Goal: Navigation & Orientation: Find specific page/section

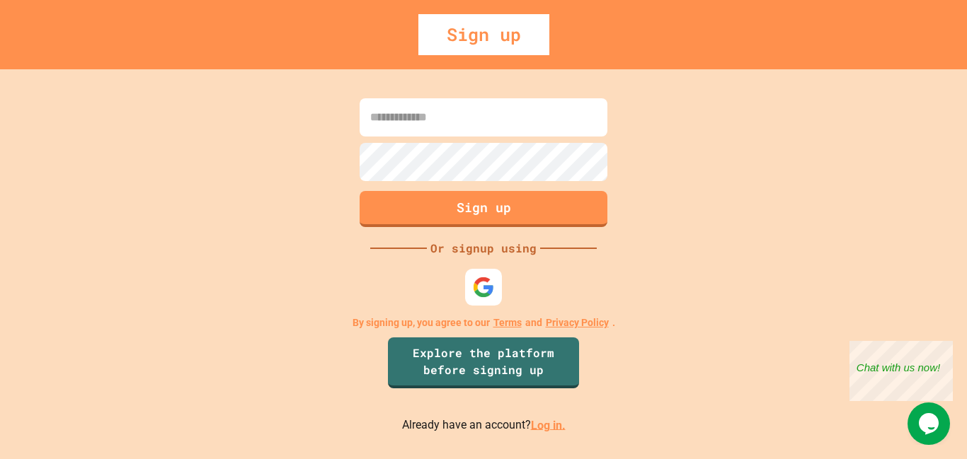
click at [483, 278] on img at bounding box center [483, 287] width 22 height 22
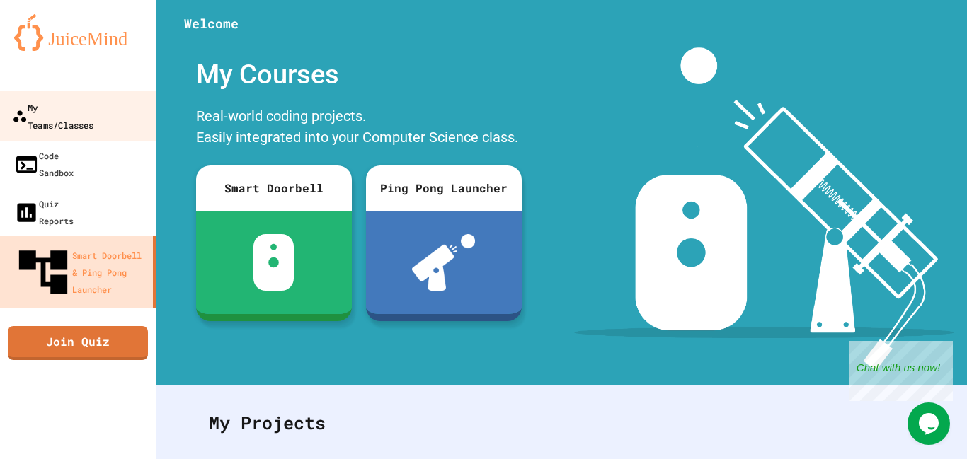
click at [28, 116] on link "My Teams/Classes" at bounding box center [78, 116] width 161 height 50
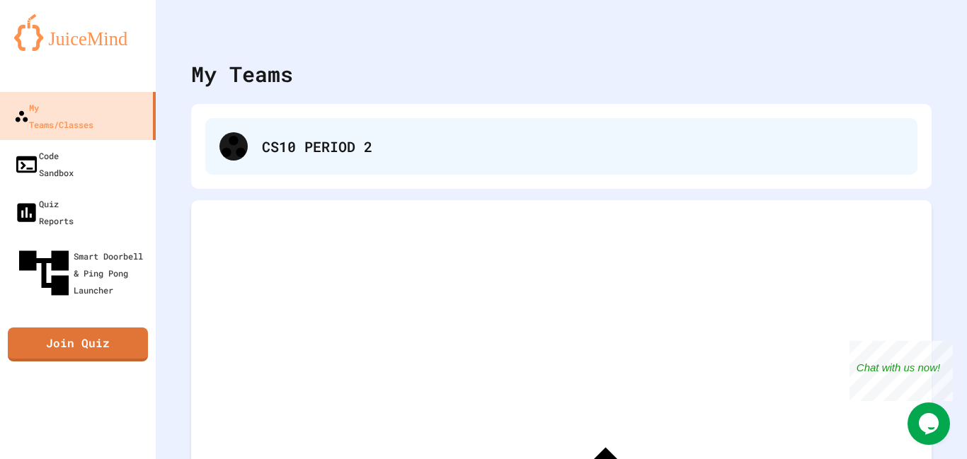
click at [296, 137] on div "CS10 PERIOD 2" at bounding box center [582, 146] width 641 height 21
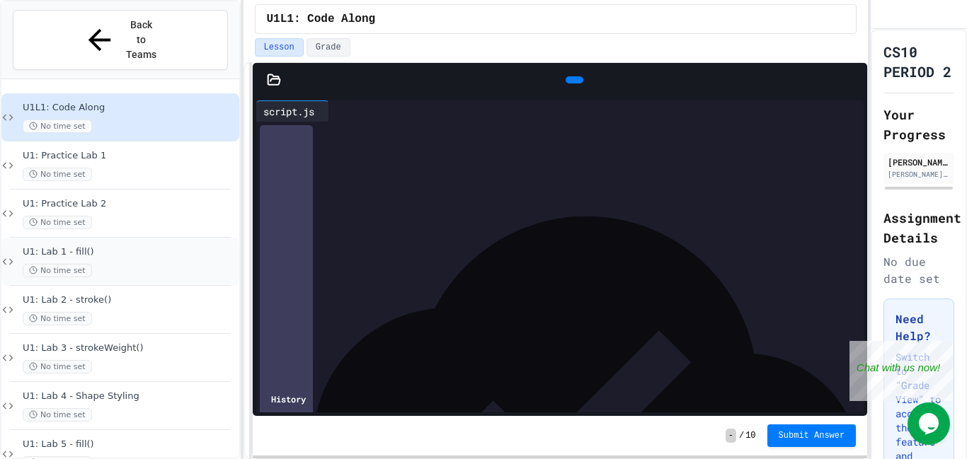
click at [99, 246] on span "U1: Lab 1 - fill()" at bounding box center [130, 252] width 214 height 12
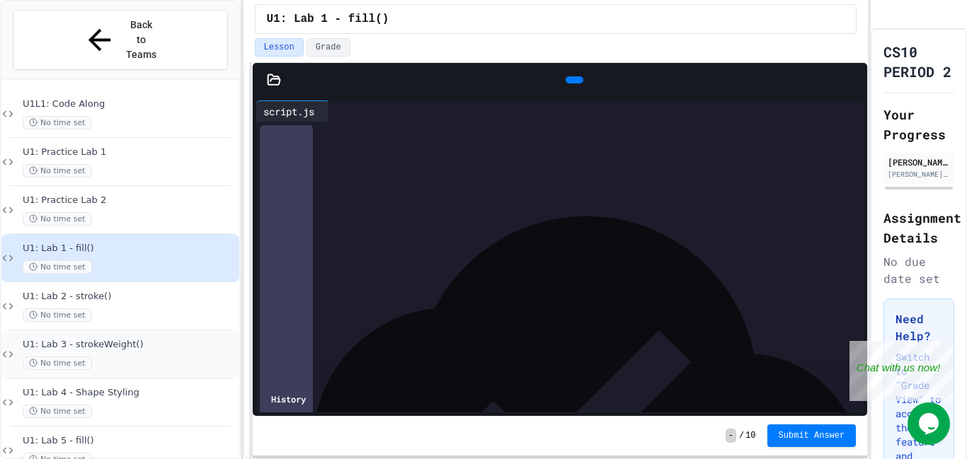
scroll to position [53, 0]
